Goal: Obtain resource: Download file/media

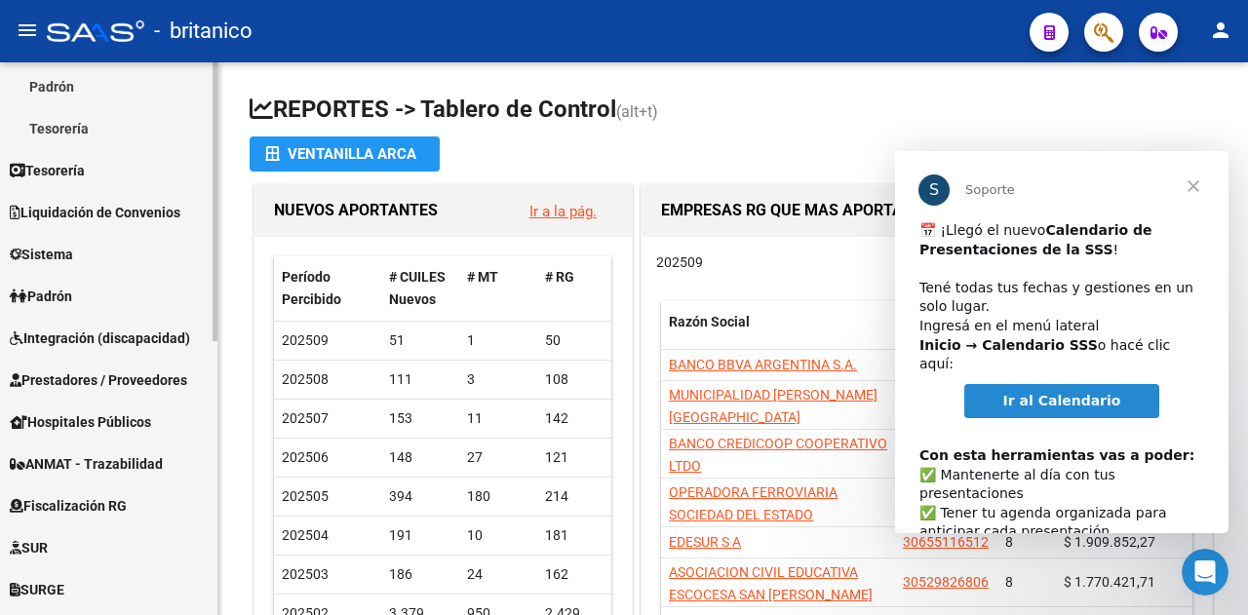
scroll to position [544, 0]
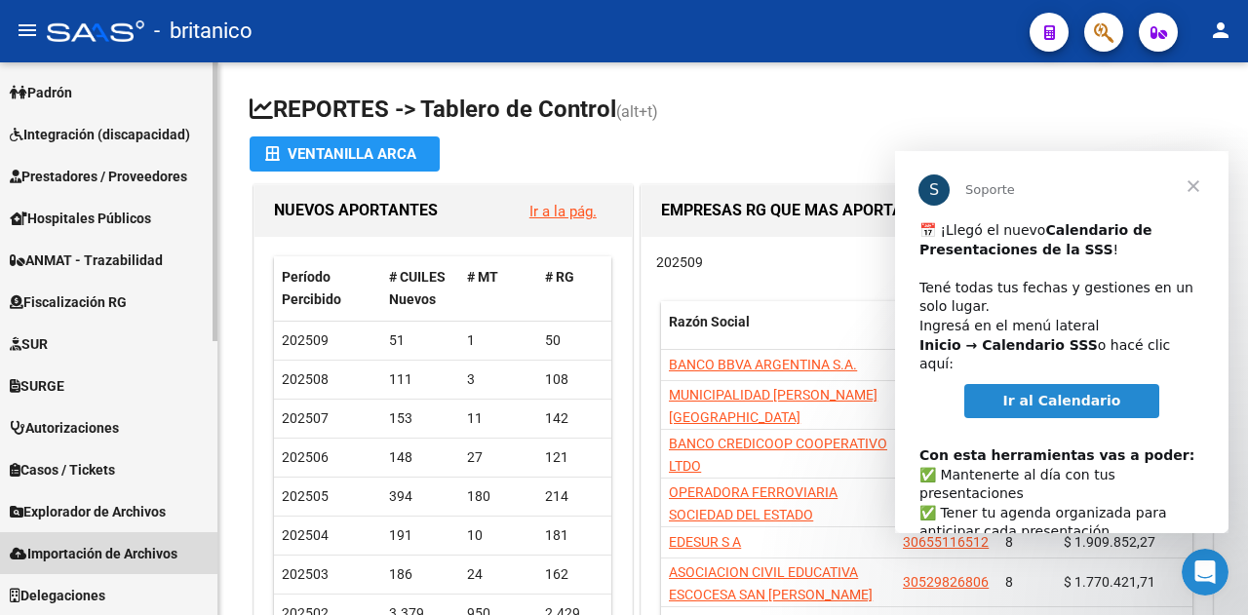
click at [88, 557] on span "Importación de Archivos" at bounding box center [94, 553] width 168 height 21
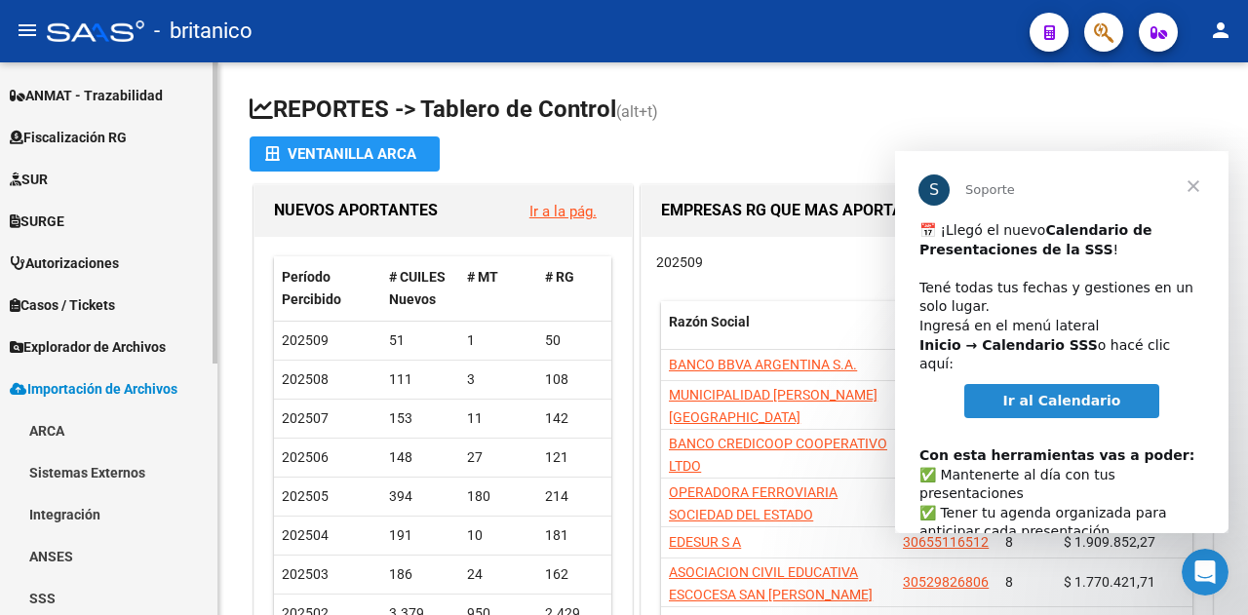
scroll to position [460, 0]
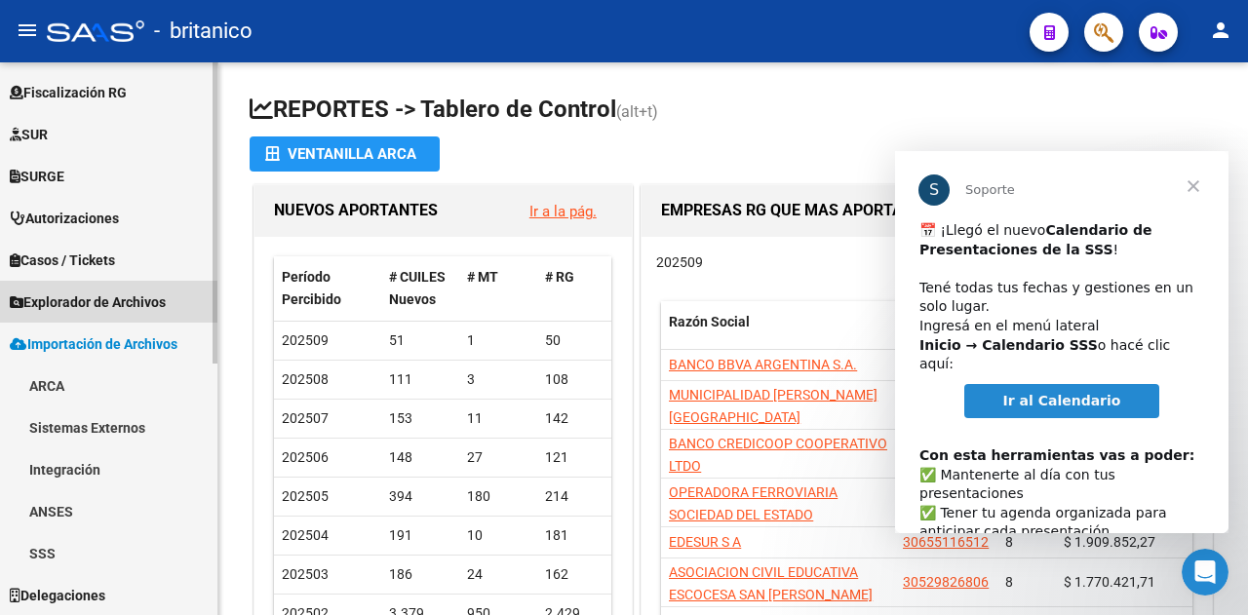
click at [96, 303] on span "Explorador de Archivos" at bounding box center [88, 302] width 156 height 21
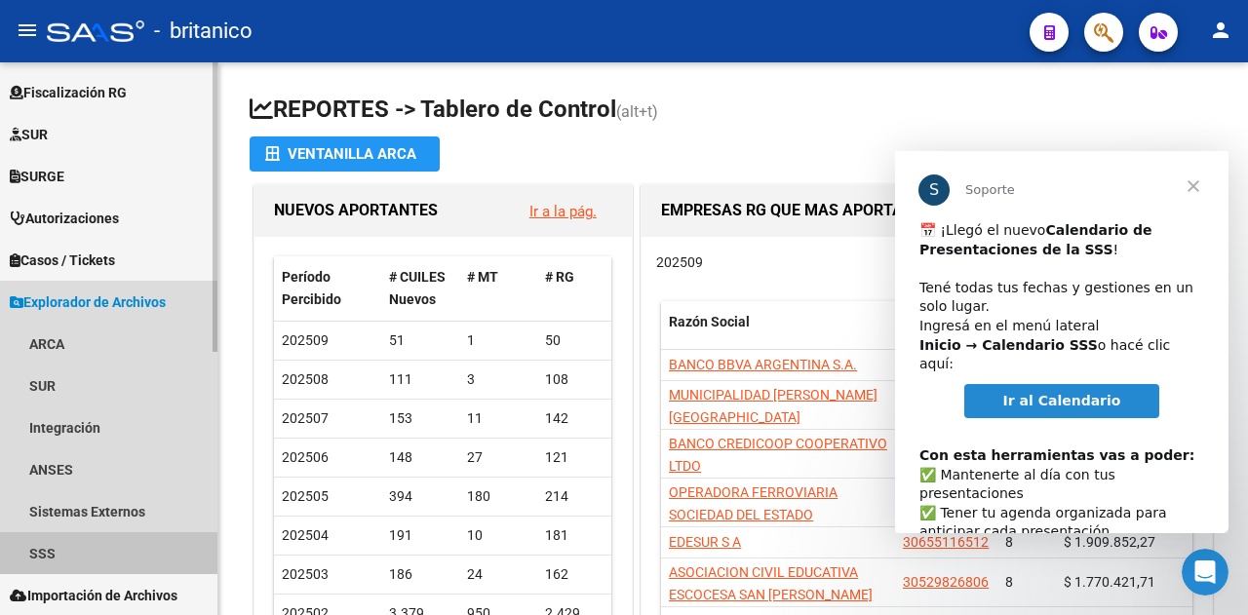
click at [55, 553] on link "SSS" at bounding box center [108, 553] width 217 height 42
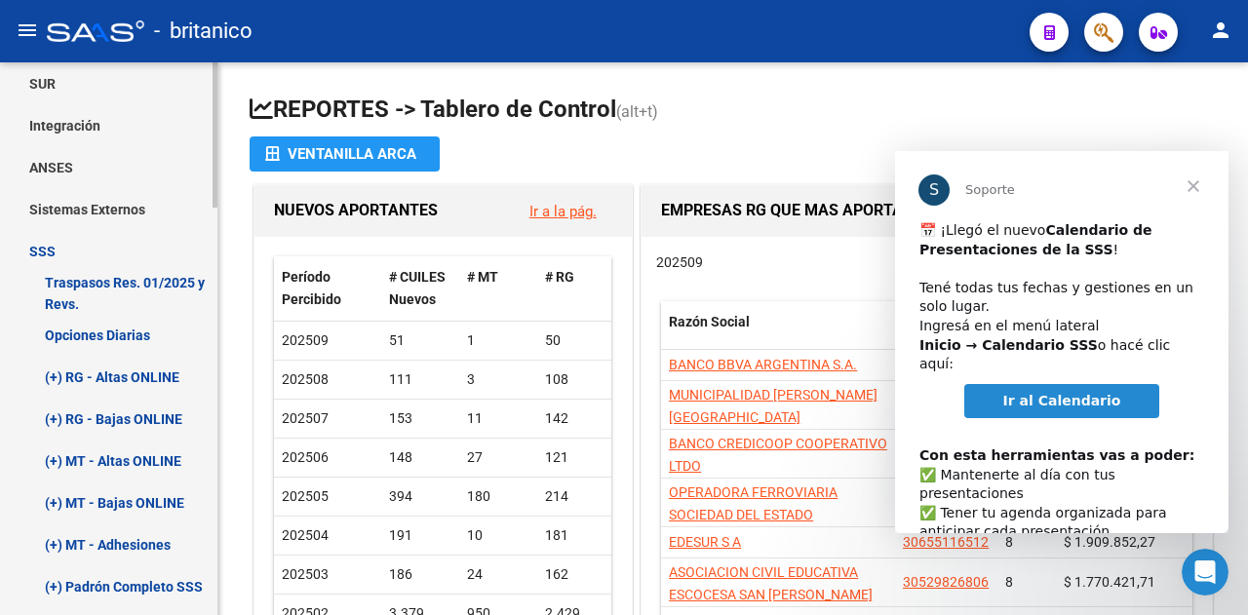
scroll to position [655, 0]
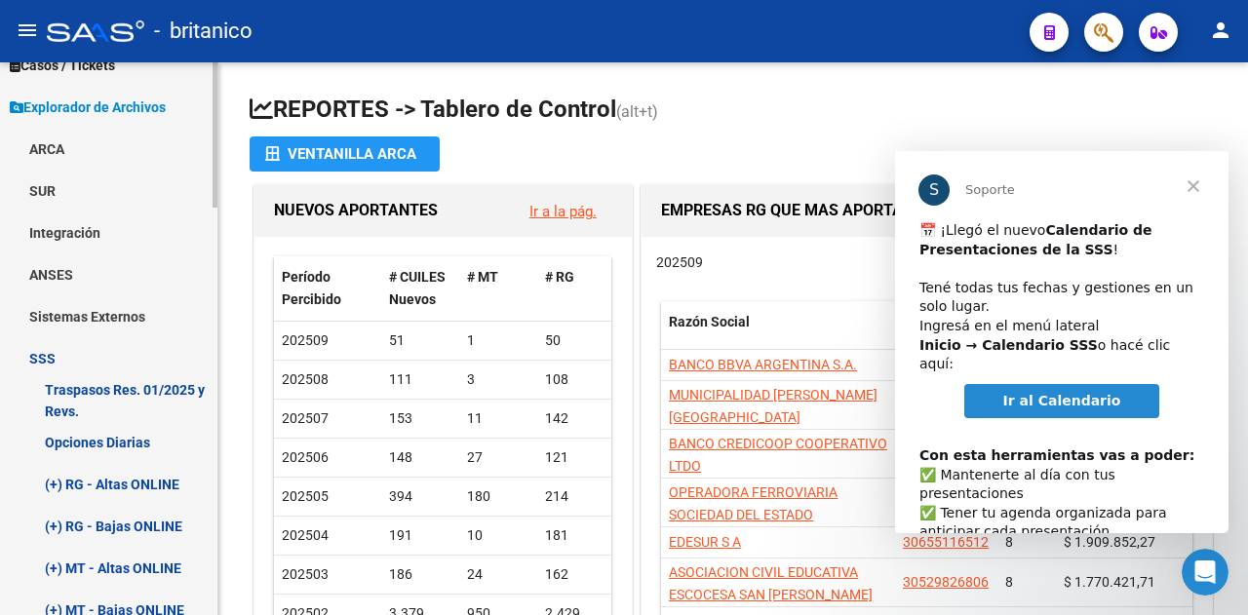
click at [39, 278] on link "ANSES" at bounding box center [108, 275] width 217 height 42
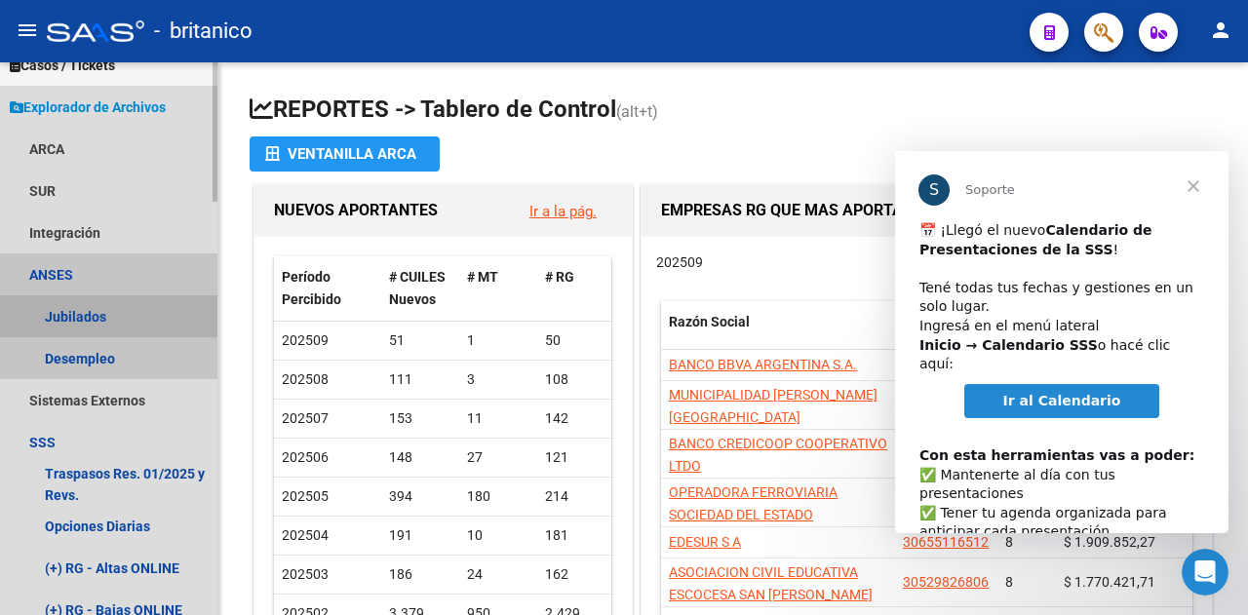
click at [62, 317] on link "Jubilados" at bounding box center [108, 316] width 217 height 42
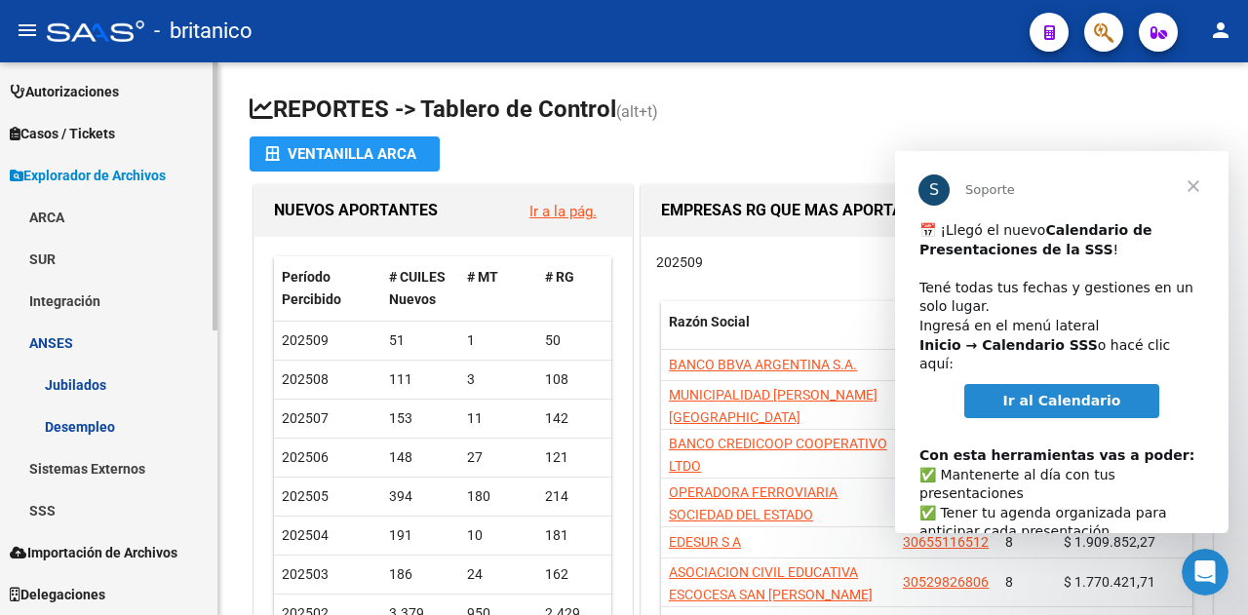
scroll to position [587, 0]
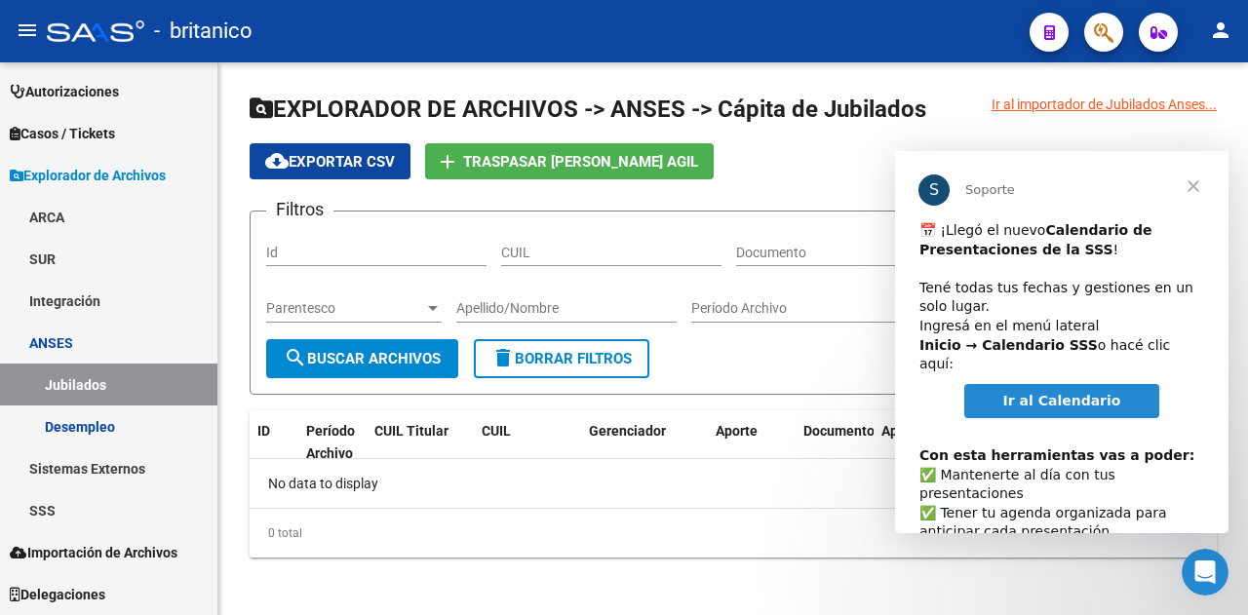
click at [1061, 393] on span "Ir al Calendario" at bounding box center [1063, 401] width 118 height 16
click at [1199, 181] on span "Cerrar" at bounding box center [1194, 186] width 70 height 70
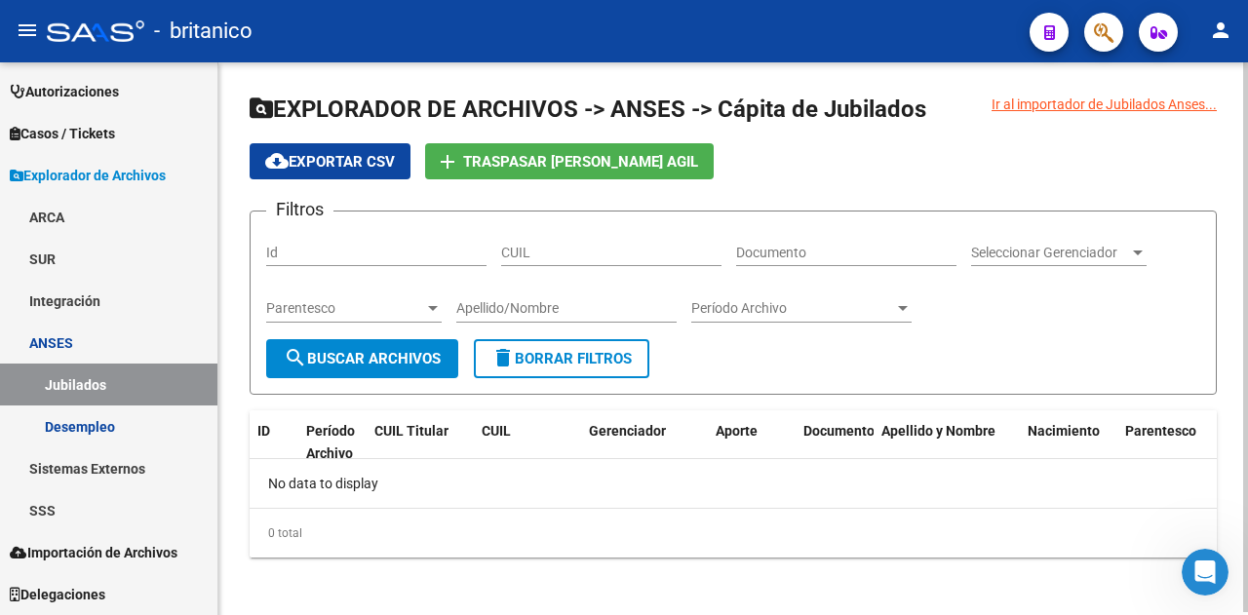
click at [318, 370] on button "search Buscar Archivos" at bounding box center [362, 358] width 192 height 39
click at [47, 425] on link "Desempleo" at bounding box center [108, 427] width 217 height 42
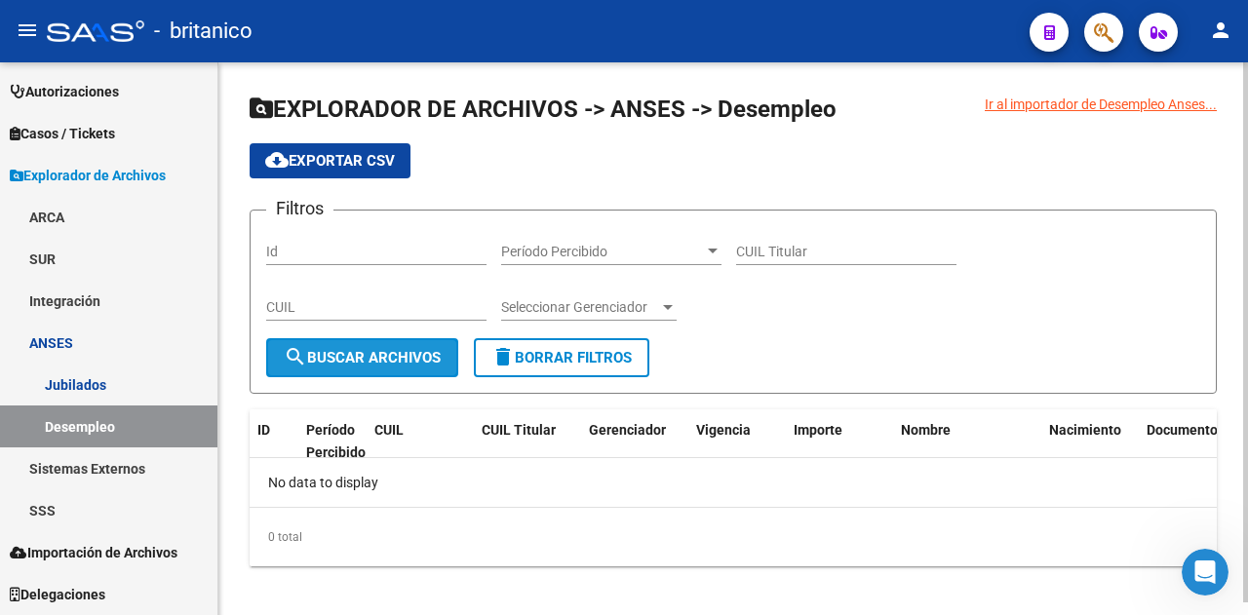
click at [349, 358] on span "search Buscar Archivos" at bounding box center [362, 358] width 157 height 18
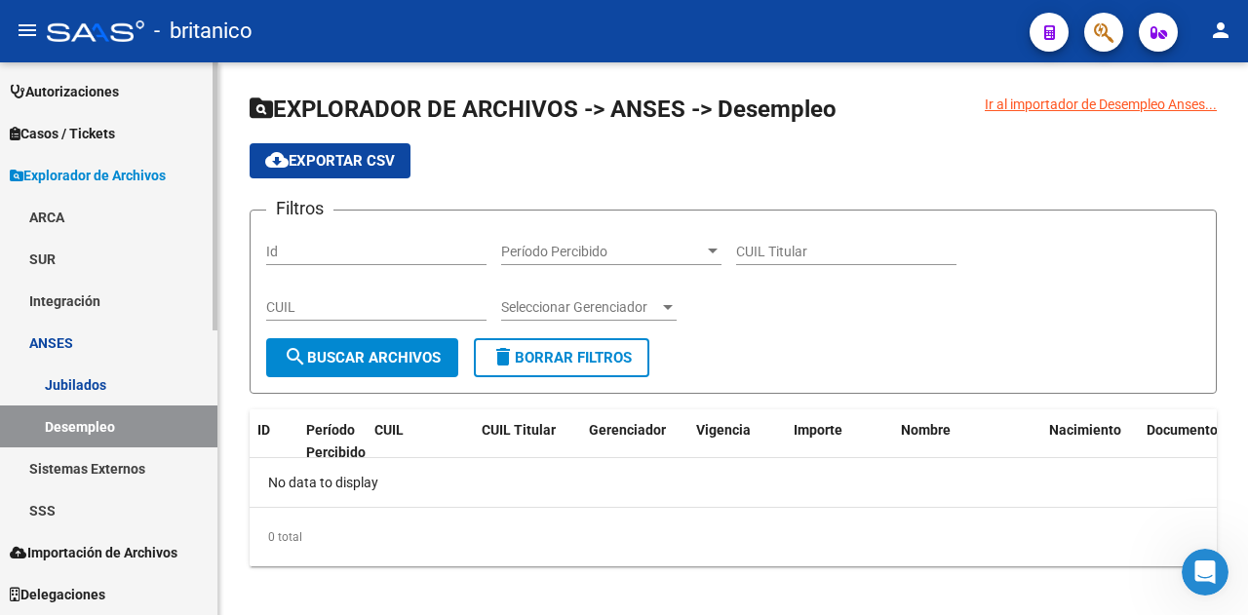
click at [54, 515] on link "SSS" at bounding box center [108, 511] width 217 height 42
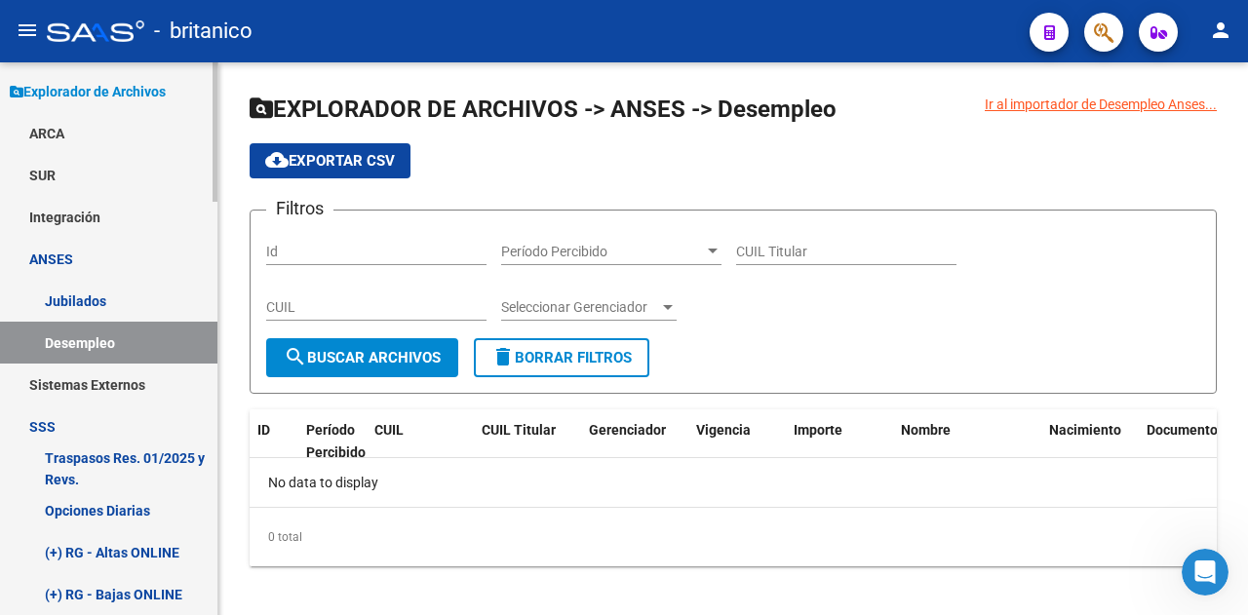
scroll to position [782, 0]
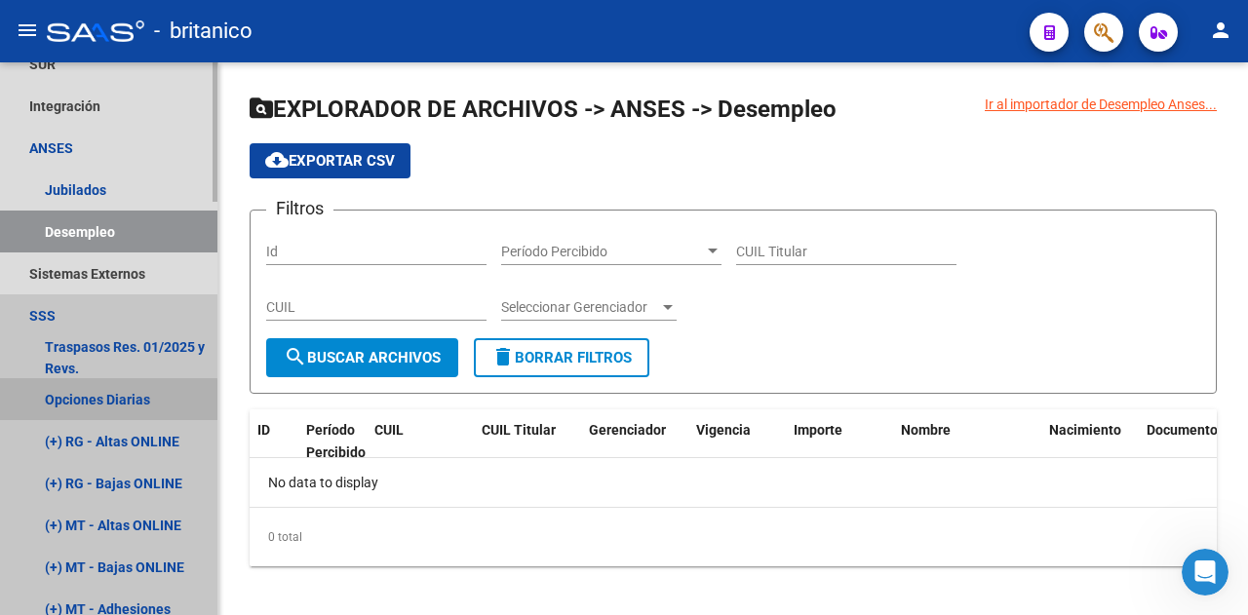
click at [97, 401] on link "Opciones Diarias" at bounding box center [108, 399] width 217 height 42
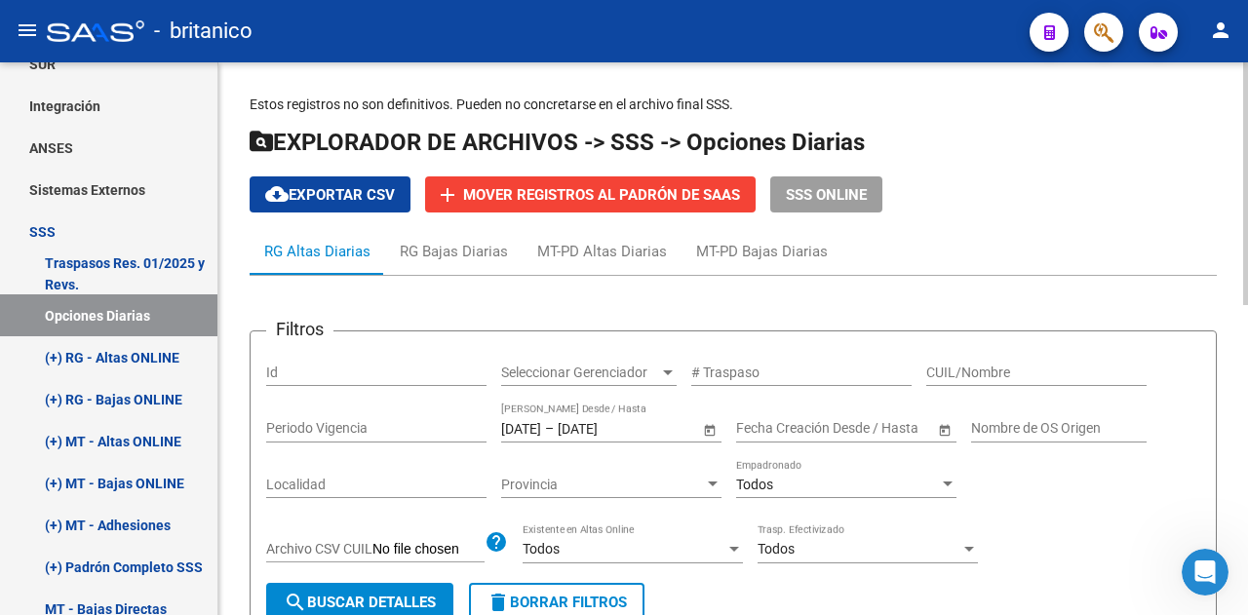
click at [539, 418] on div "[DATE] [DATE] – [DATE] [DATE] Fecha Traspaso Desde / Hasta" at bounding box center [600, 423] width 198 height 39
click at [541, 434] on input "[DATE]" at bounding box center [521, 428] width 40 height 17
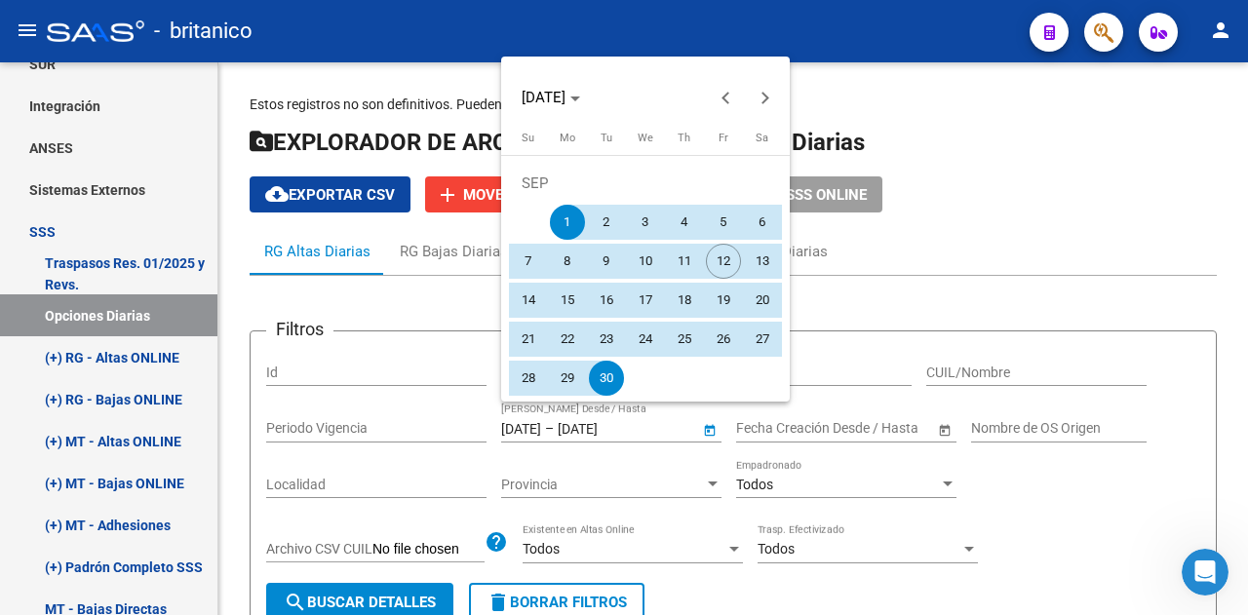
click at [720, 223] on span "5" at bounding box center [723, 222] width 35 height 35
type input "[DATE]"
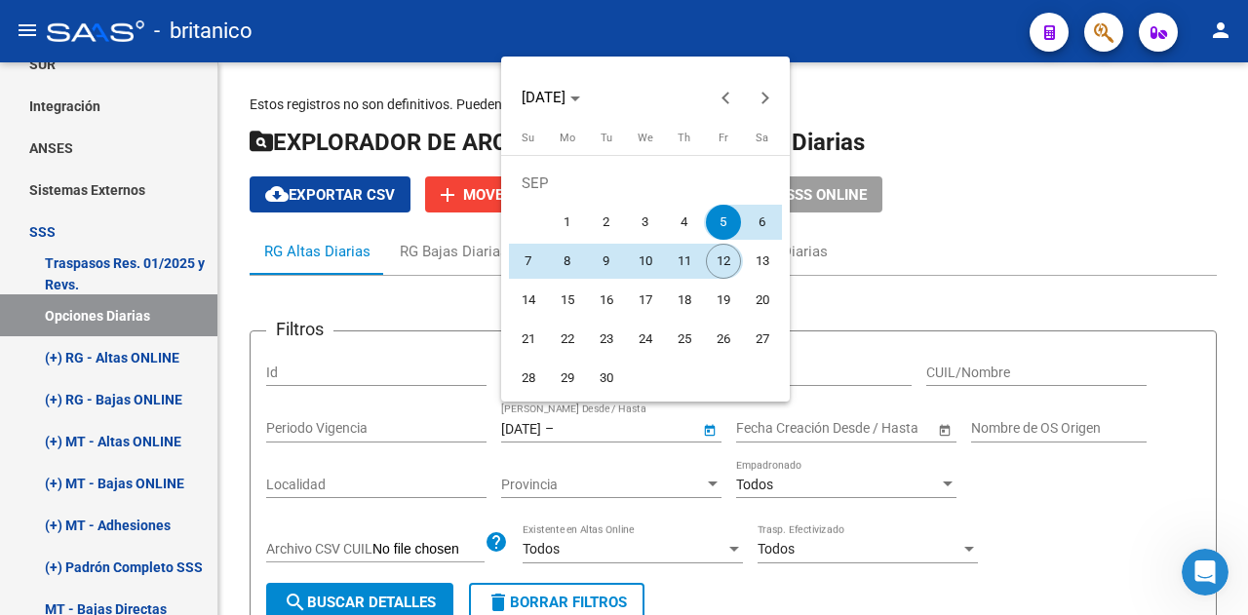
click at [727, 258] on span "12" at bounding box center [723, 261] width 35 height 35
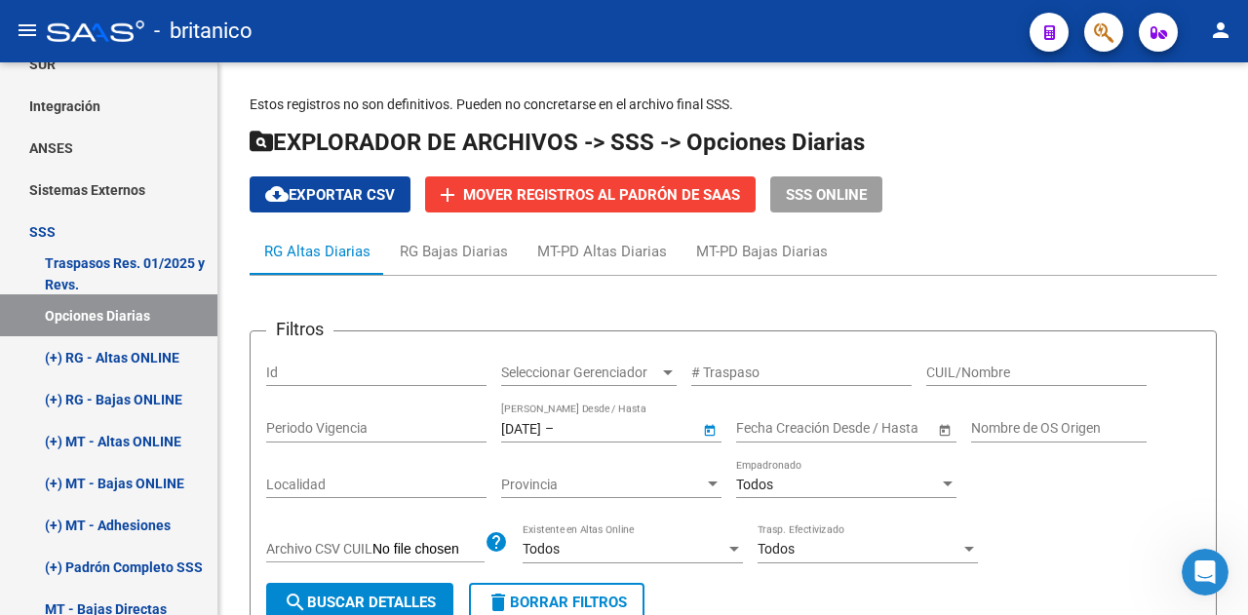
type input "[DATE]"
drag, startPoint x: 361, startPoint y: 603, endPoint x: 372, endPoint y: 594, distance: 13.9
click at [361, 602] on span "search Buscar Detalles" at bounding box center [360, 603] width 152 height 18
click at [321, 194] on span "cloud_download Exportar CSV" at bounding box center [330, 195] width 130 height 18
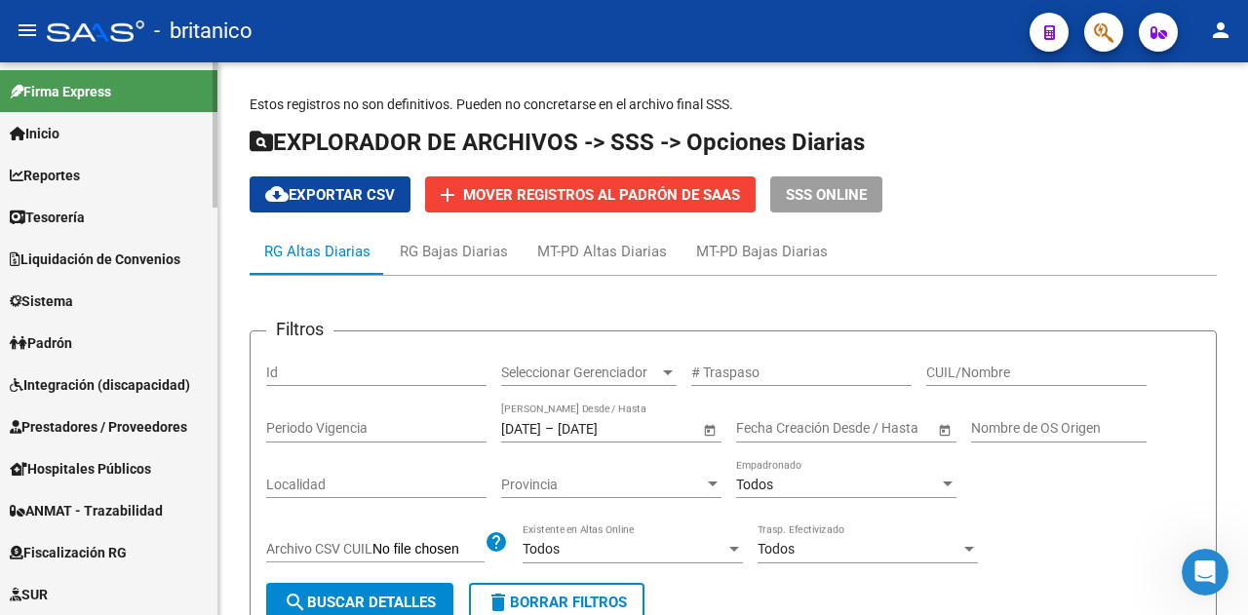
click at [55, 130] on span "Inicio" at bounding box center [35, 133] width 50 height 21
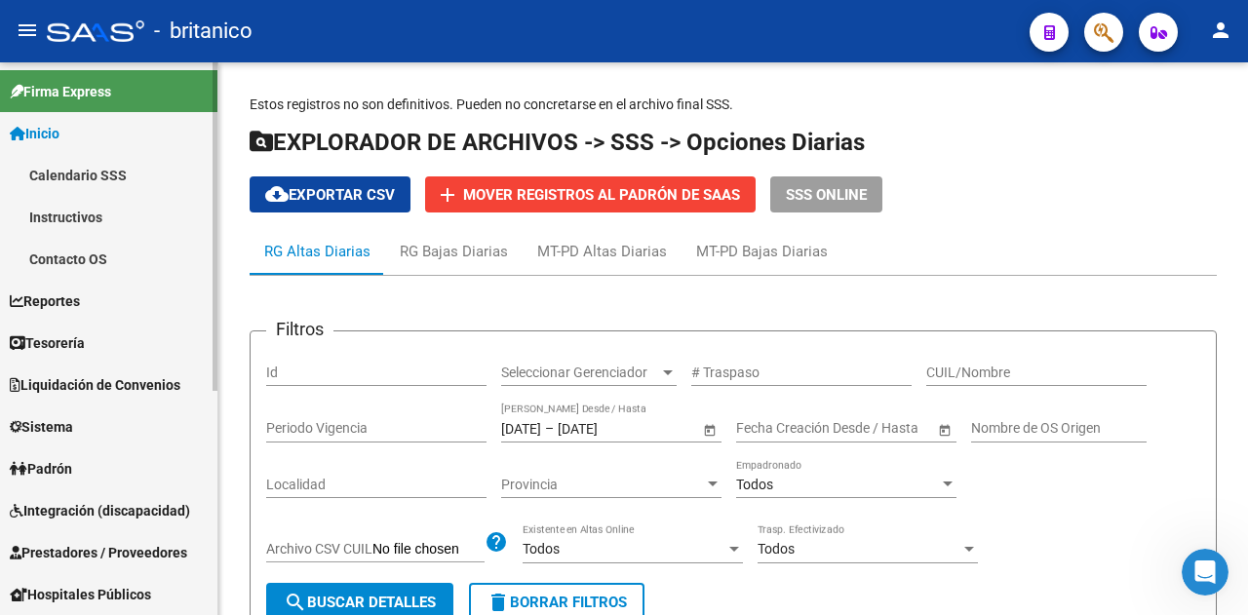
click at [64, 177] on link "Calendario SSS" at bounding box center [108, 175] width 217 height 42
